Goal: Entertainment & Leisure: Consume media (video, audio)

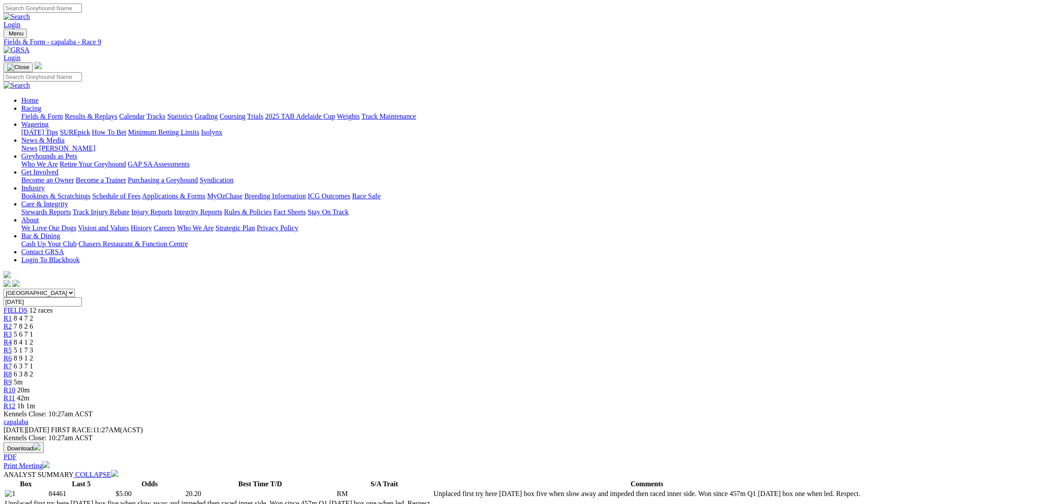
click at [63, 112] on link "Fields & Form" at bounding box center [42, 116] width 42 height 8
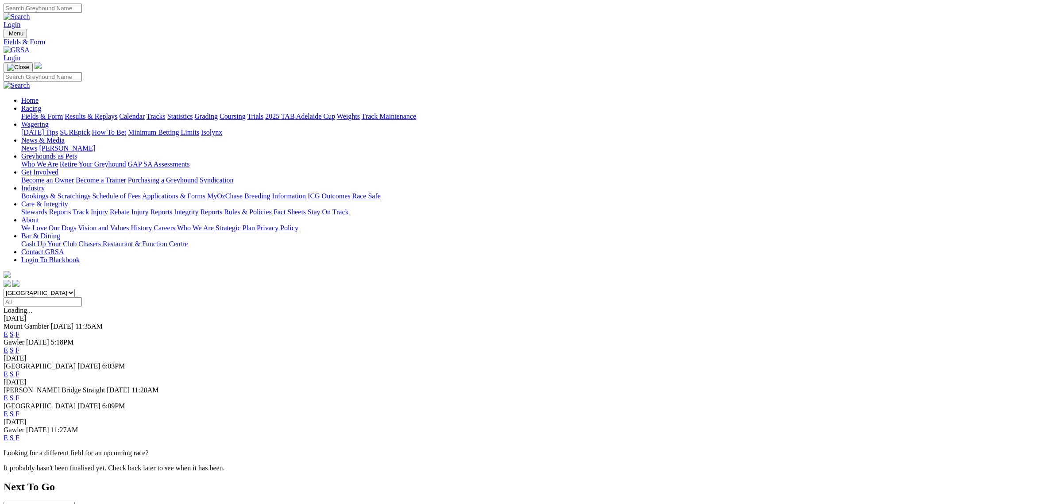
click at [75, 289] on select "[GEOGRAPHIC_DATA] [GEOGRAPHIC_DATA] [GEOGRAPHIC_DATA] [GEOGRAPHIC_DATA] [GEOGRA…" at bounding box center [39, 293] width 71 height 8
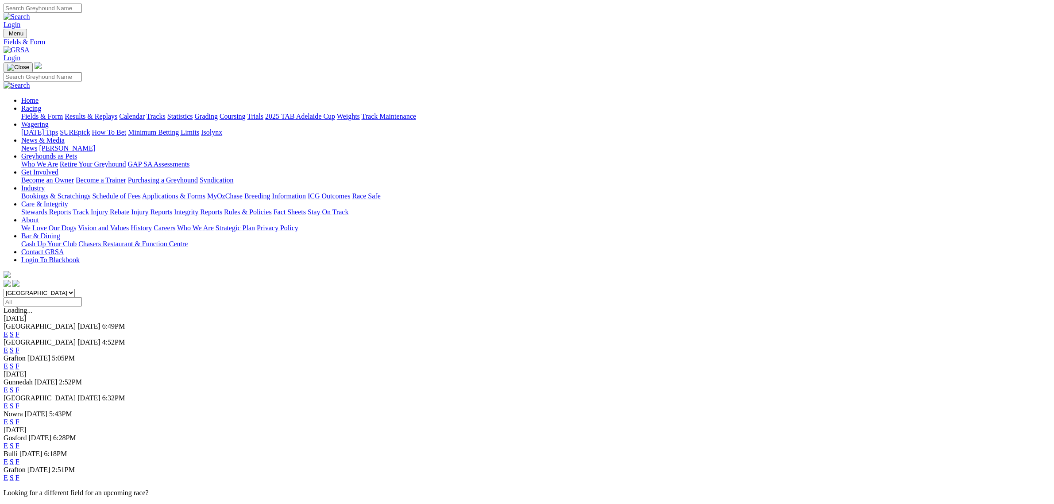
click at [75, 289] on select "[GEOGRAPHIC_DATA] [GEOGRAPHIC_DATA] [GEOGRAPHIC_DATA] [GEOGRAPHIC_DATA] [GEOGRA…" at bounding box center [39, 293] width 71 height 8
select select "QLD"
click at [75, 289] on select "South Australia New South Wales Northern Territory Queensland Tasmania Victoria…" at bounding box center [39, 293] width 71 height 8
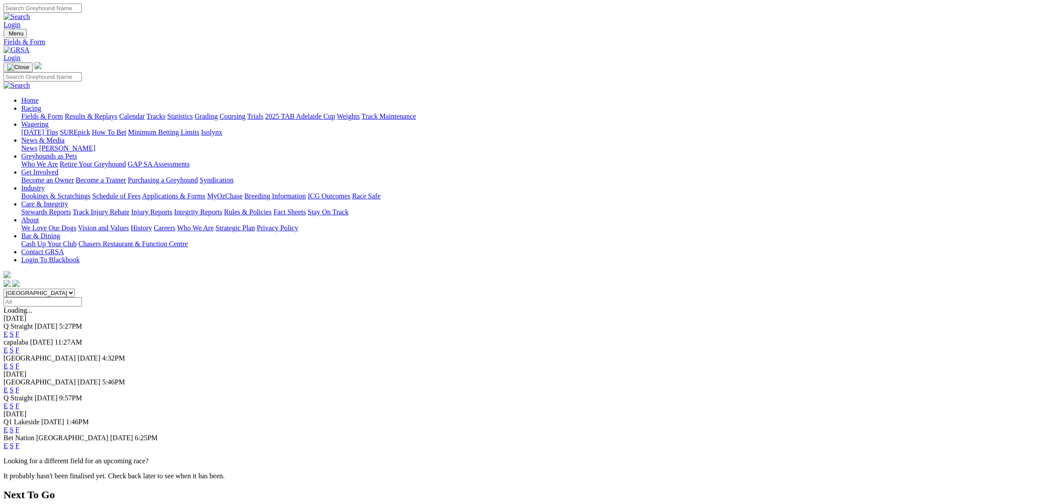
click at [8, 362] on link "E" at bounding box center [6, 366] width 4 height 8
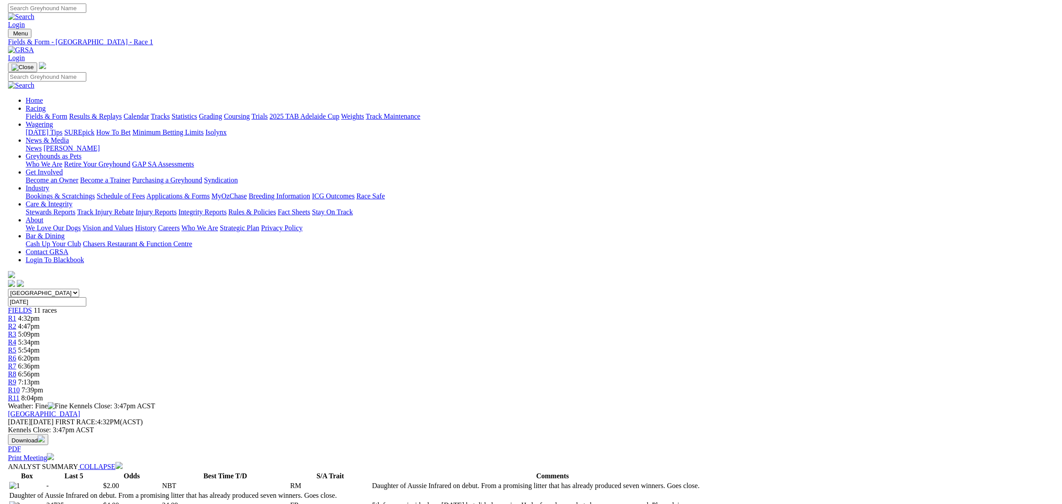
scroll to position [387, 0]
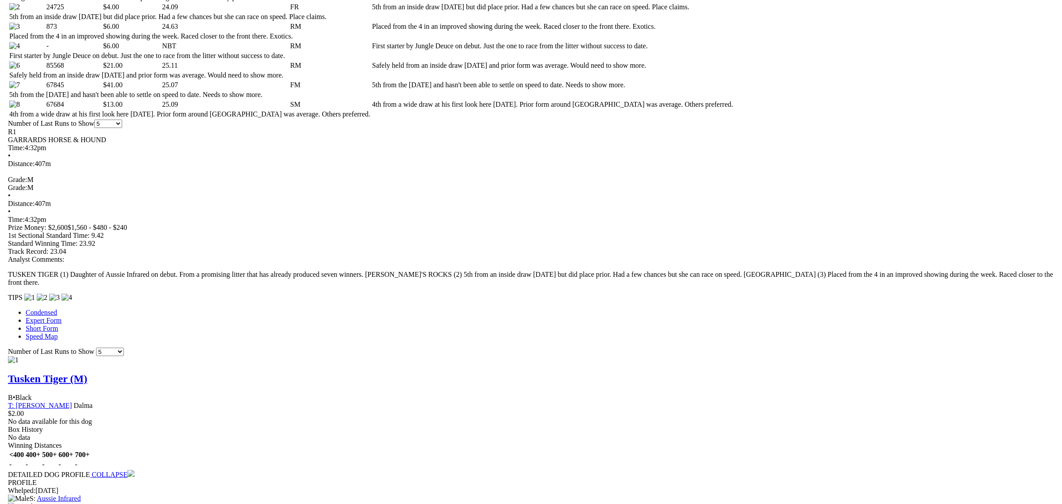
scroll to position [553, 0]
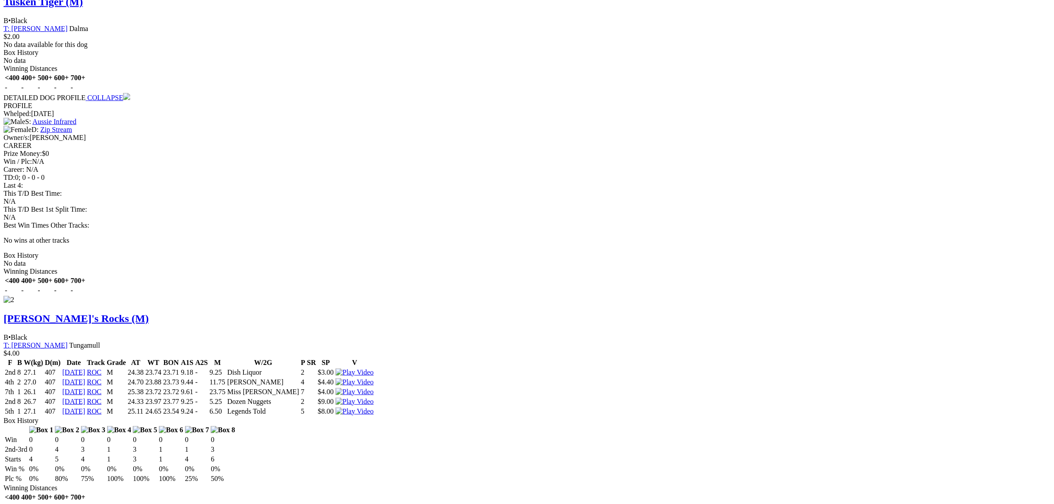
scroll to position [885, 0]
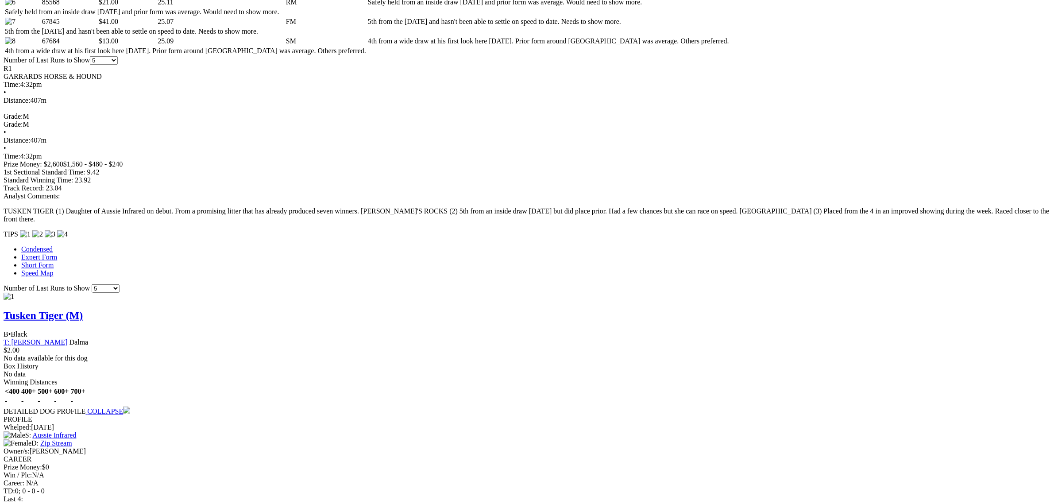
scroll to position [553, 0]
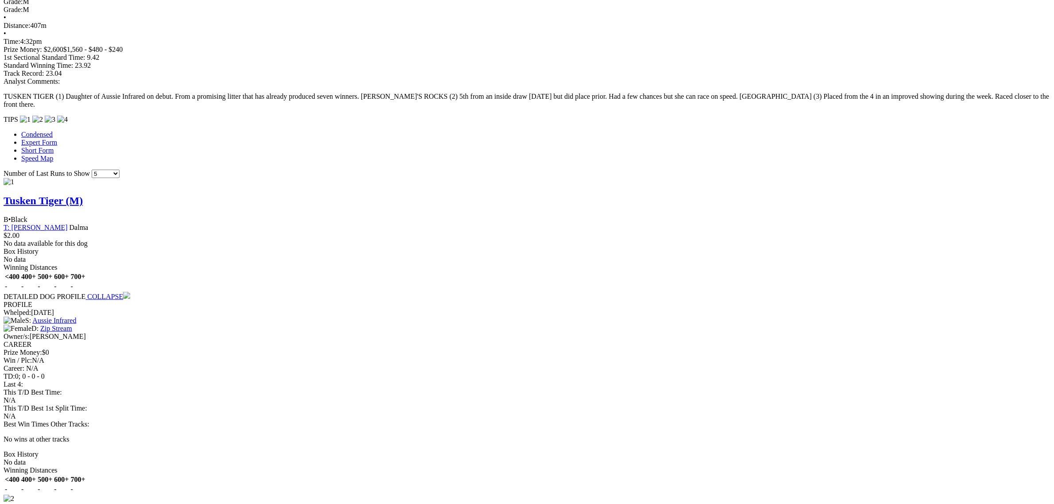
scroll to position [830, 0]
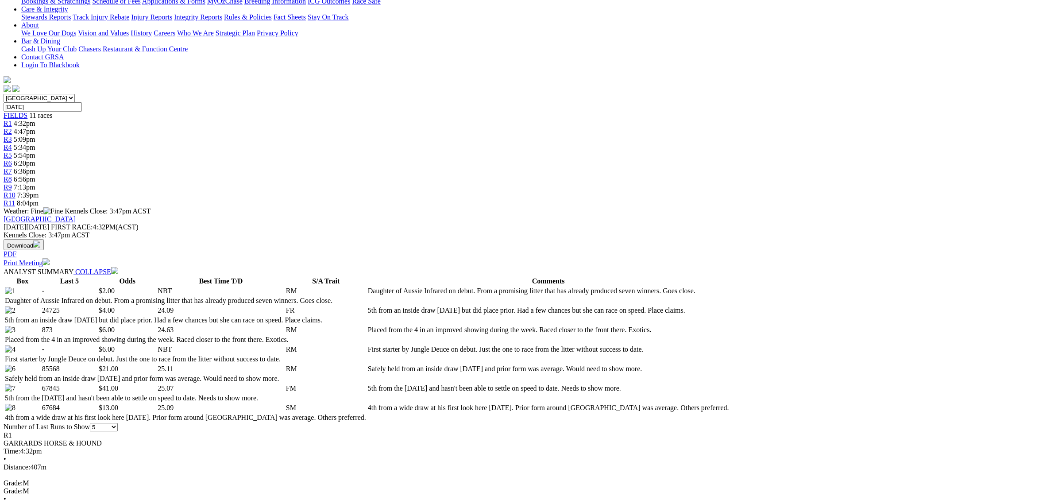
scroll to position [0, 0]
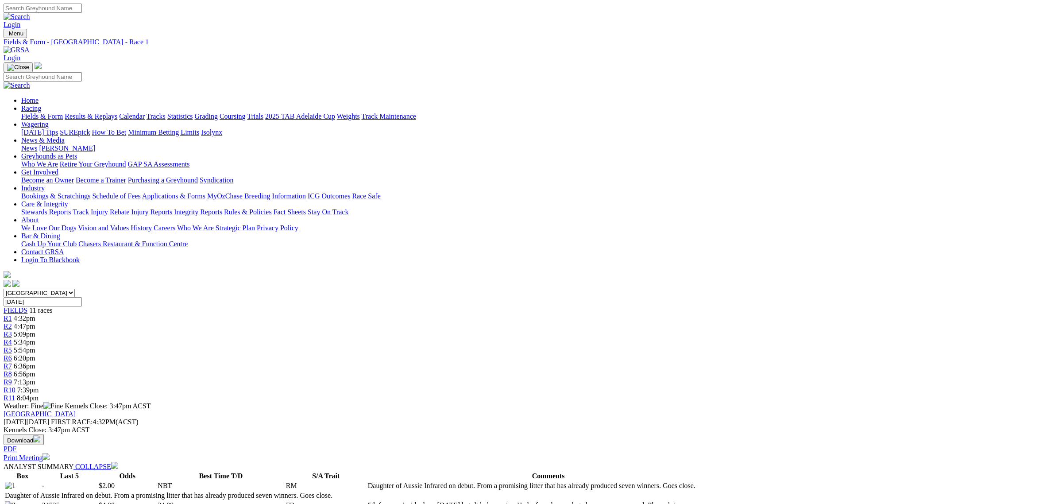
click at [63, 112] on link "Fields & Form" at bounding box center [42, 116] width 42 height 8
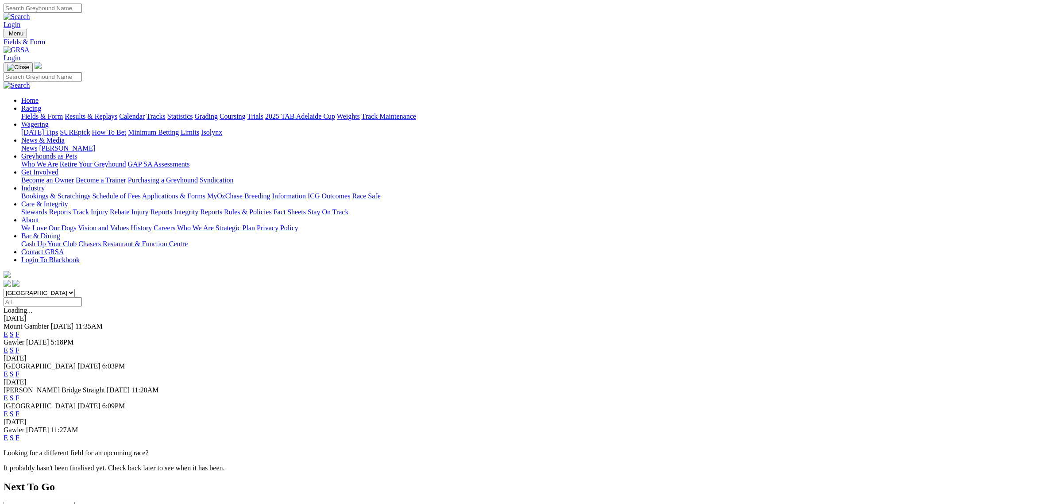
click at [75, 289] on select "[GEOGRAPHIC_DATA] [GEOGRAPHIC_DATA] [GEOGRAPHIC_DATA] [GEOGRAPHIC_DATA] [GEOGRA…" at bounding box center [39, 293] width 71 height 8
select select "QLD"
click at [75, 289] on select "[GEOGRAPHIC_DATA] [GEOGRAPHIC_DATA] [GEOGRAPHIC_DATA] [GEOGRAPHIC_DATA] [GEOGRA…" at bounding box center [39, 293] width 71 height 8
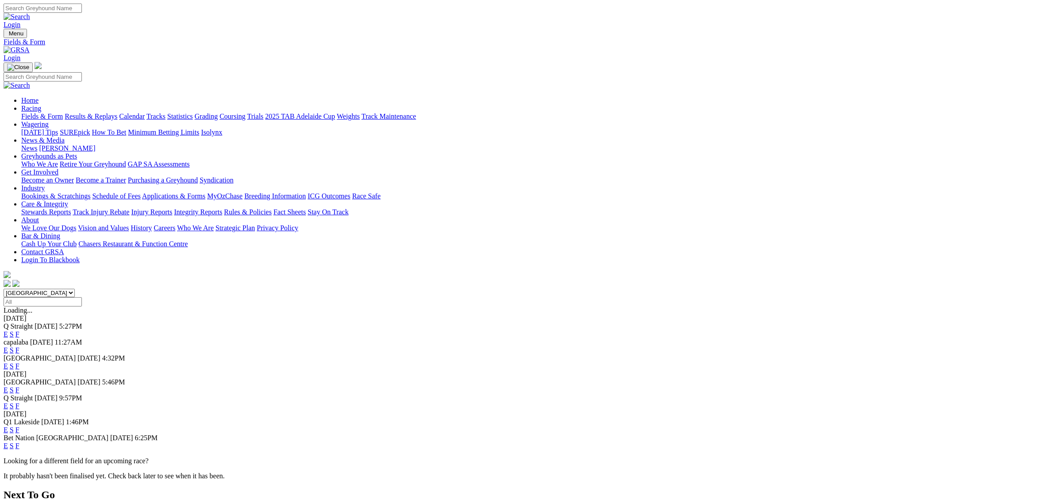
click at [8, 330] on link "E" at bounding box center [6, 334] width 4 height 8
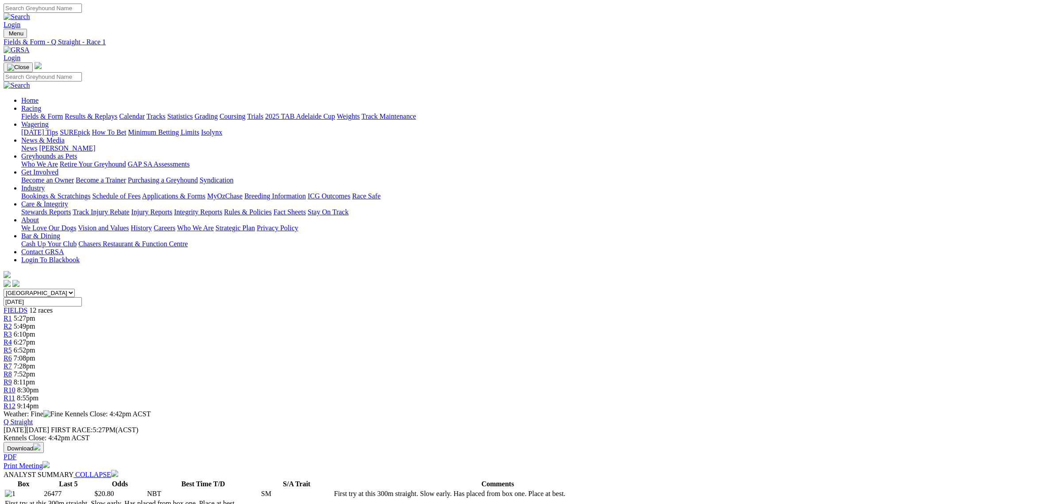
click at [529, 354] on div "R6 7:08pm" at bounding box center [527, 358] width 1047 height 8
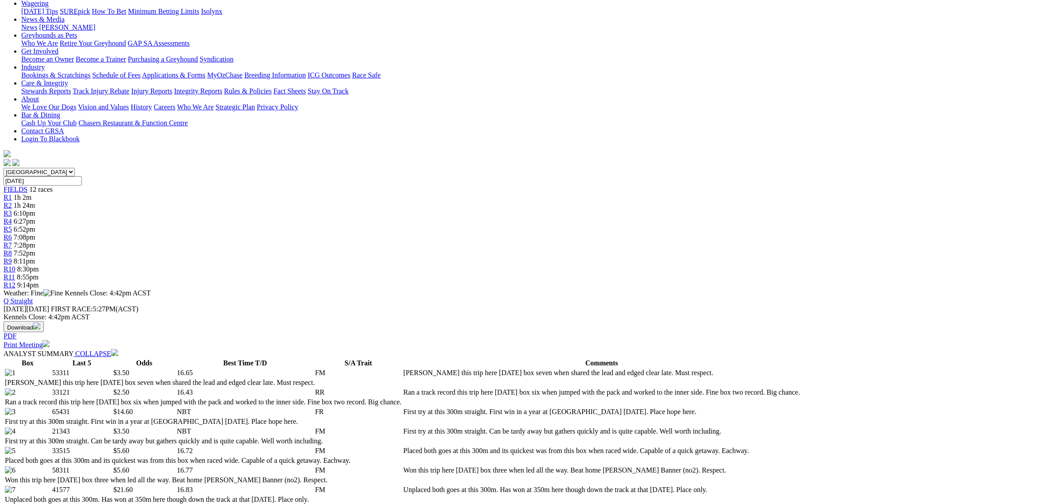
scroll to position [277, 0]
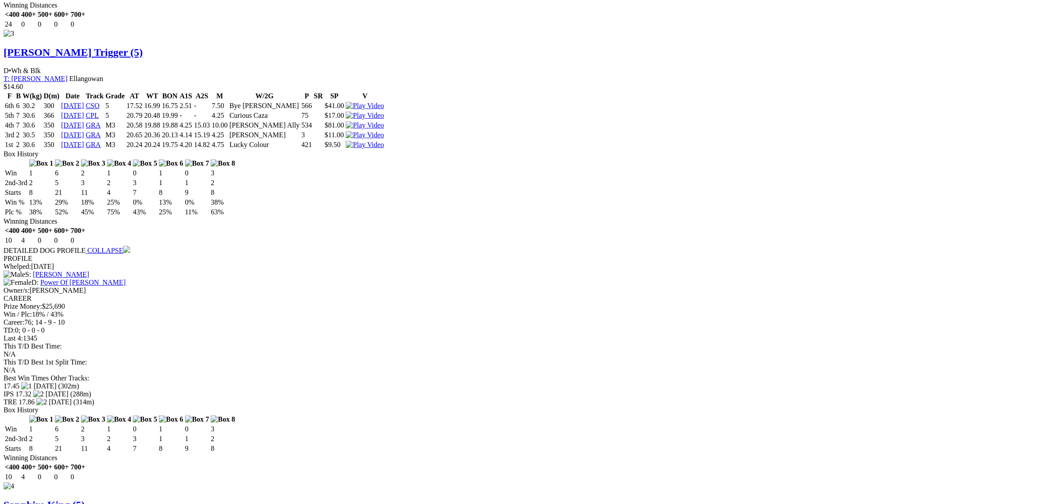
scroll to position [1464, 0]
